Goal: Check status: Check status

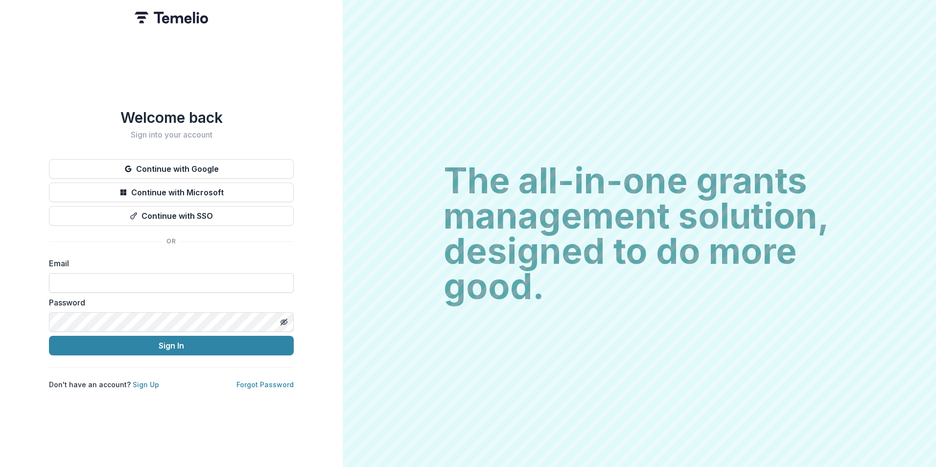
click at [136, 274] on input at bounding box center [171, 283] width 245 height 20
type input "**********"
click at [160, 307] on div "Password" at bounding box center [171, 314] width 245 height 35
click at [49, 336] on button "Sign In" at bounding box center [171, 346] width 245 height 20
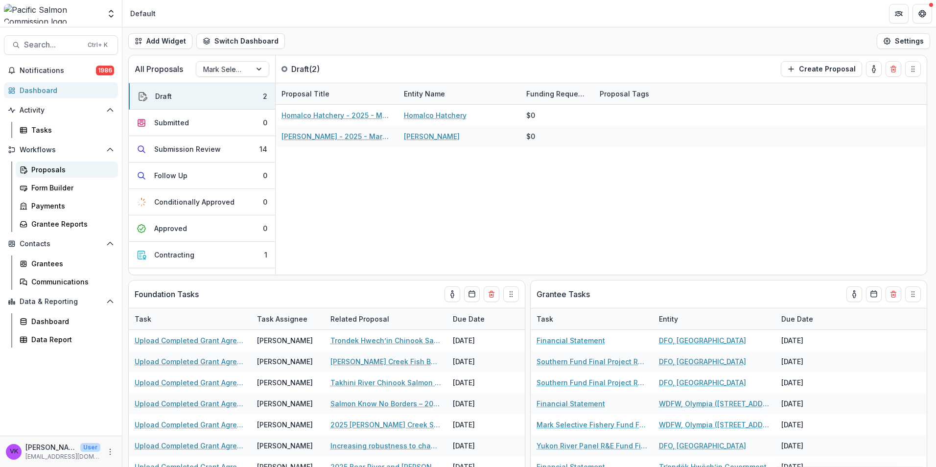
click at [44, 171] on div "Proposals" at bounding box center [70, 170] width 79 height 10
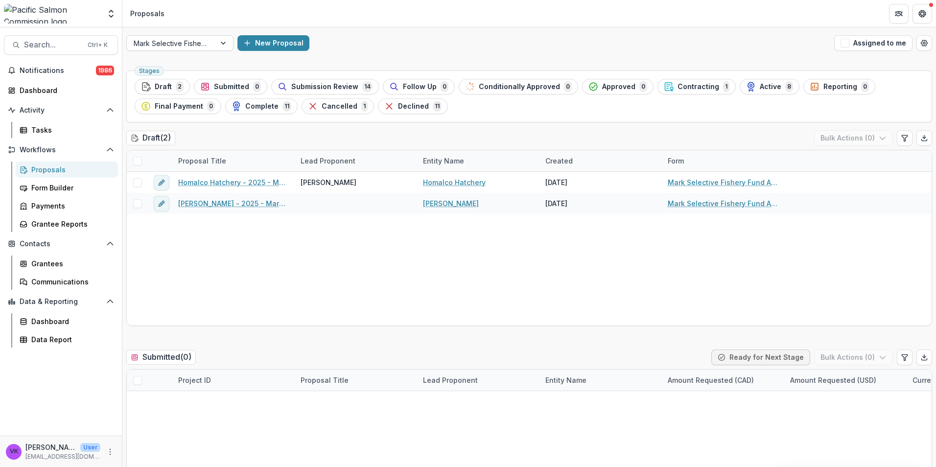
click at [224, 43] on div at bounding box center [225, 43] width 18 height 15
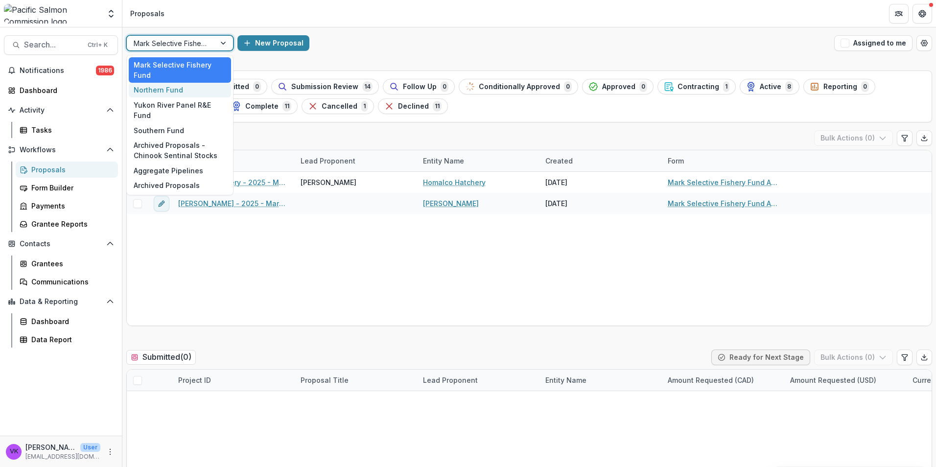
click at [179, 87] on div "Northern Fund" at bounding box center [180, 90] width 102 height 15
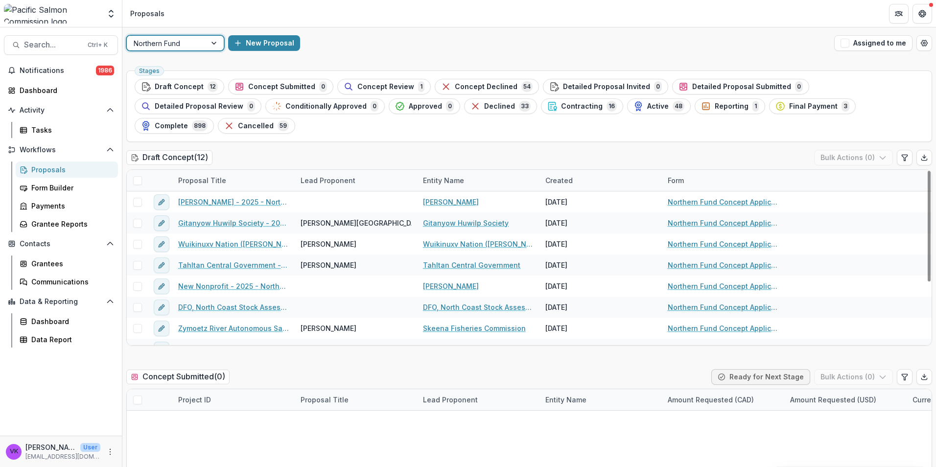
click at [274, 122] on span "Cancelled" at bounding box center [256, 126] width 36 height 8
